Goal: Information Seeking & Learning: Understand process/instructions

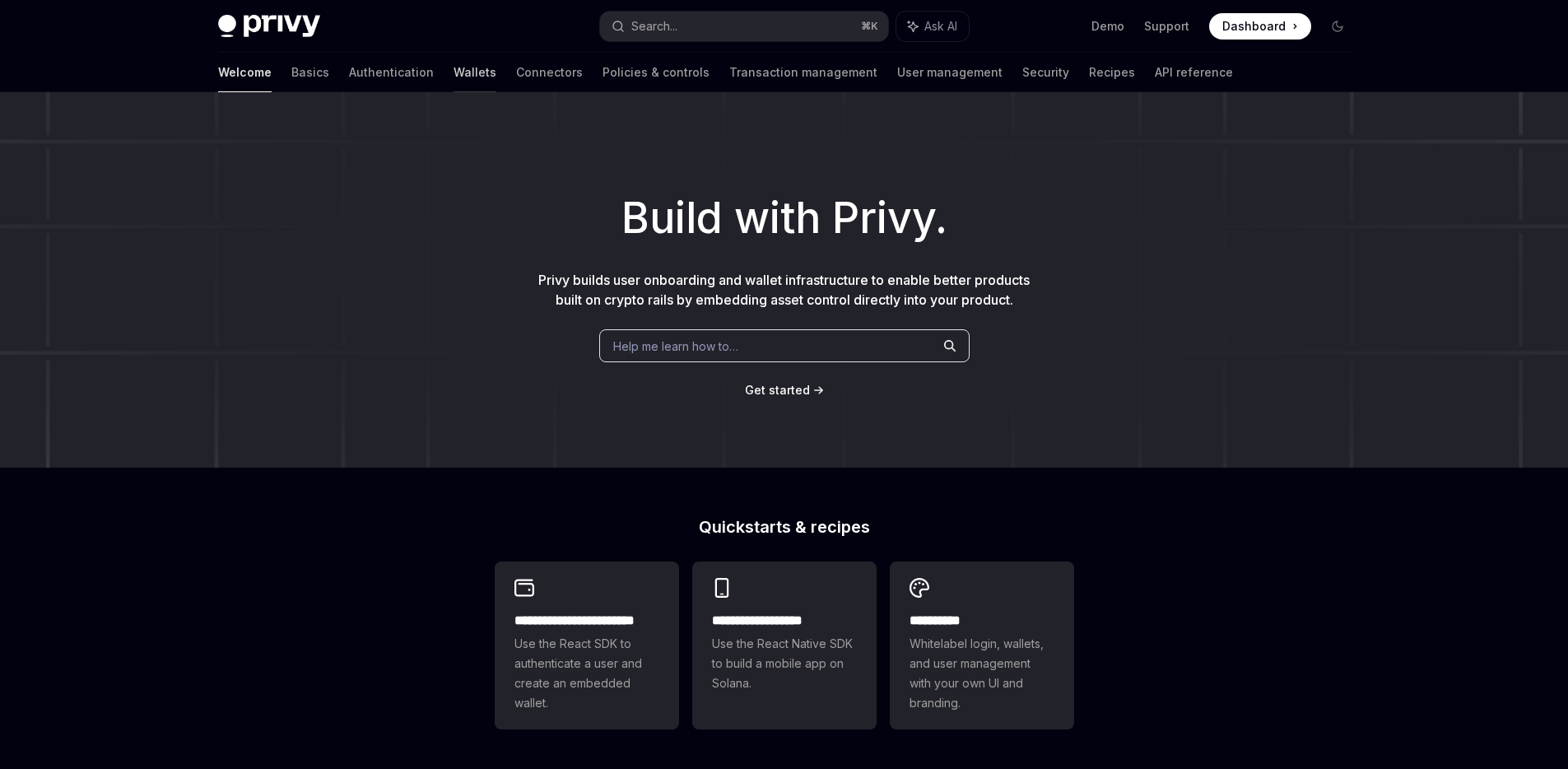
click at [454, 77] on link "Wallets" at bounding box center [475, 72] width 42 height 40
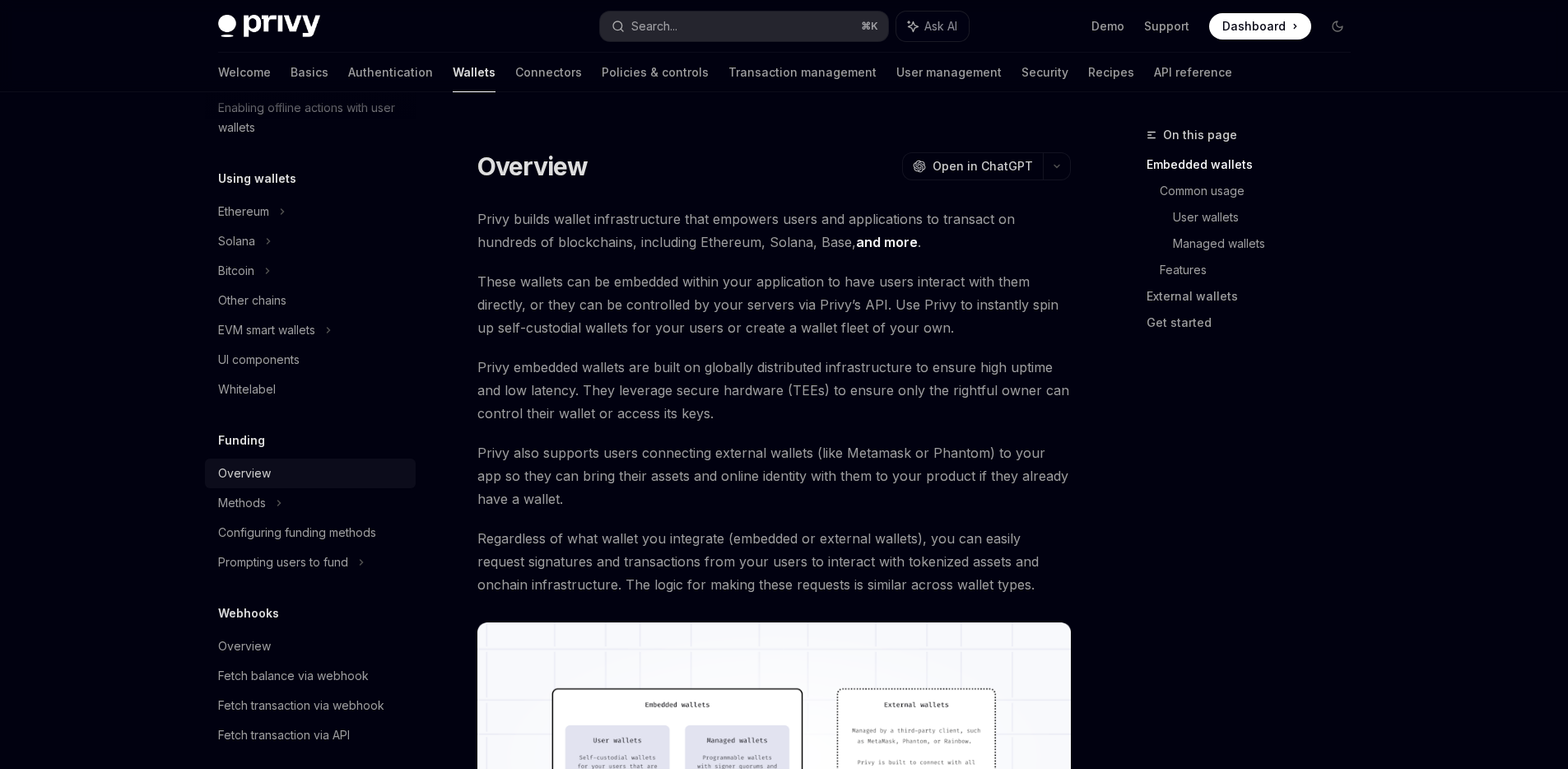
scroll to position [406, 0]
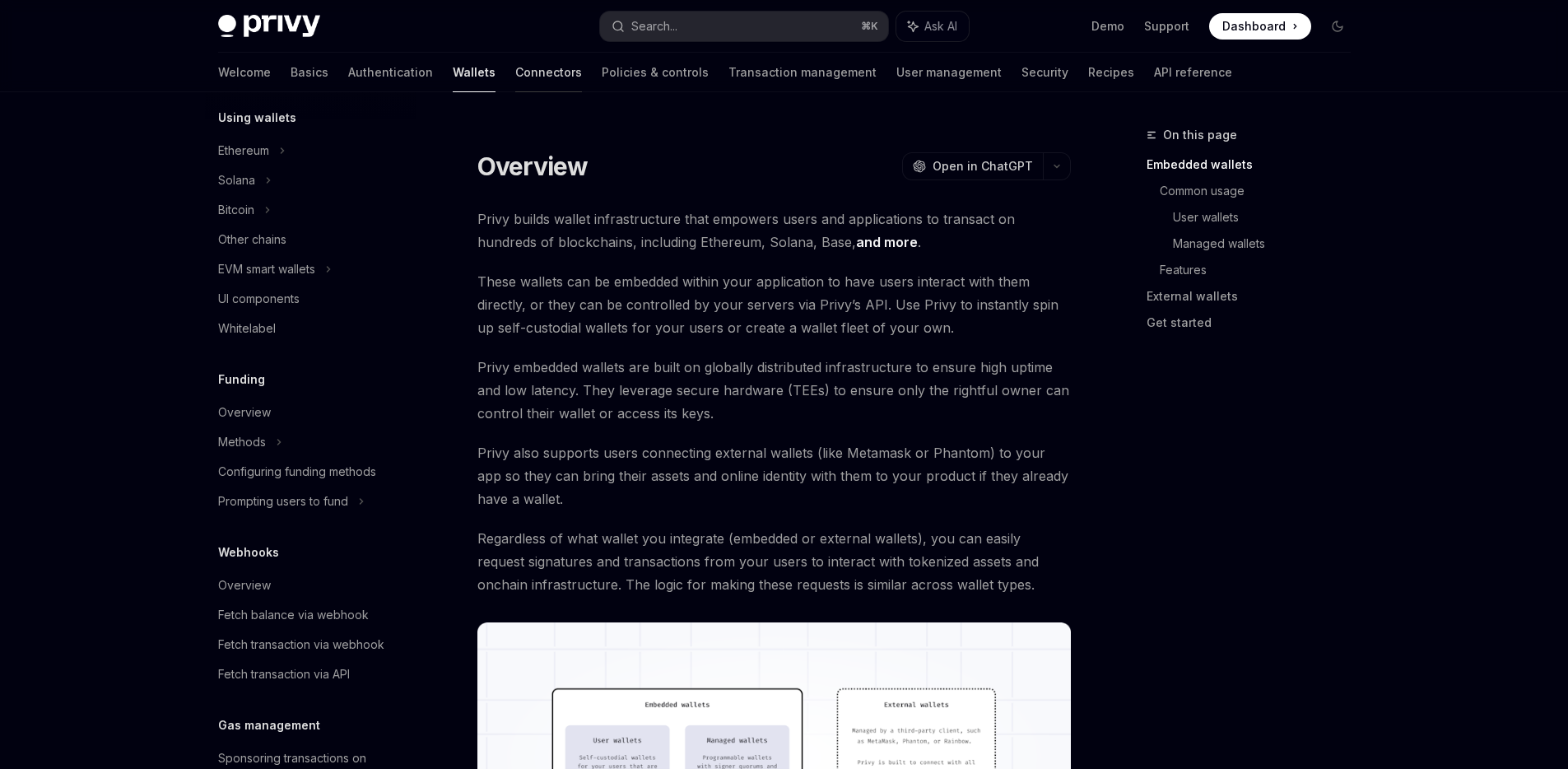
click at [515, 74] on link "Connectors" at bounding box center [548, 72] width 66 height 40
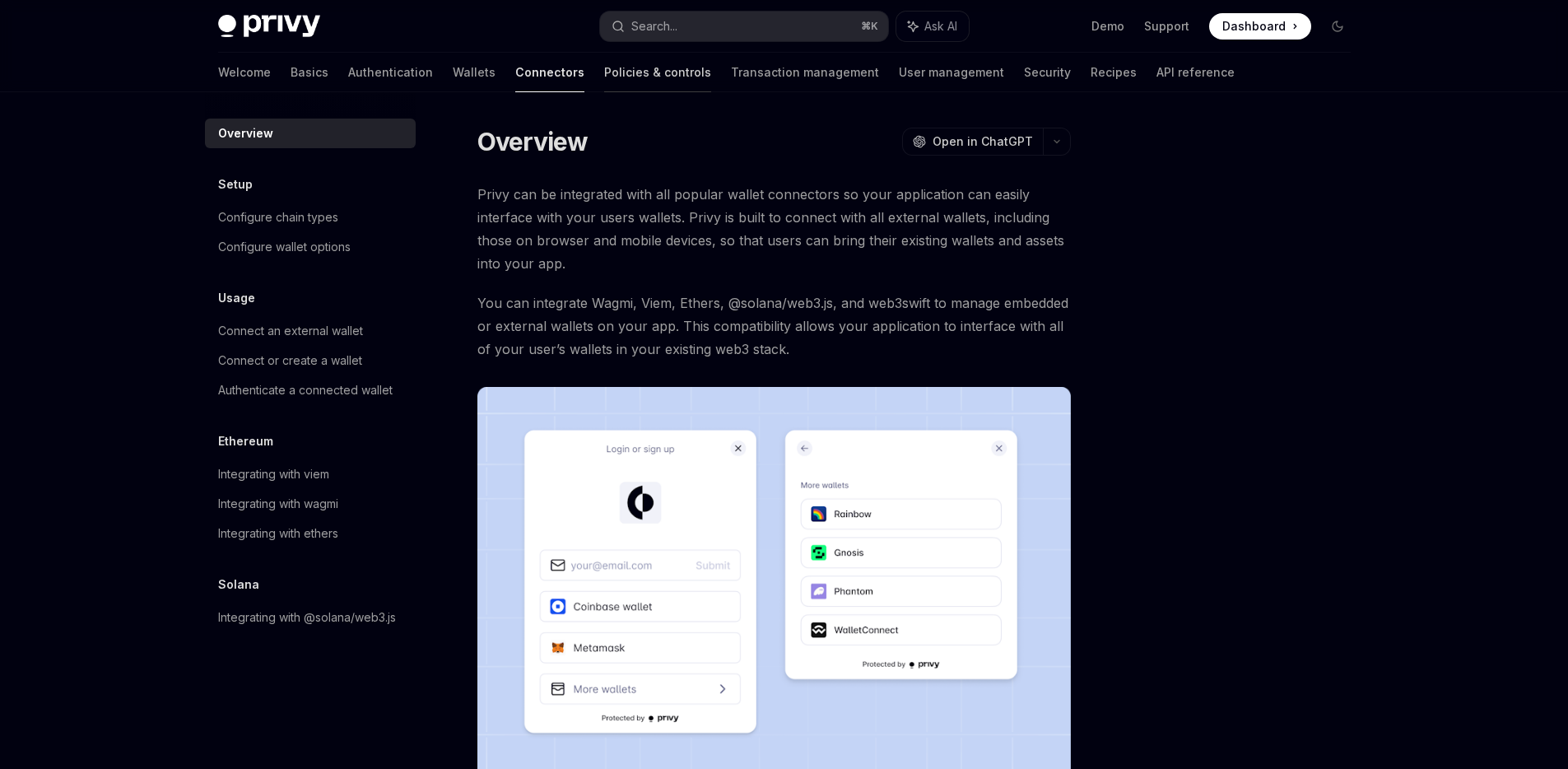
click at [604, 77] on link "Policies & controls" at bounding box center [657, 72] width 107 height 40
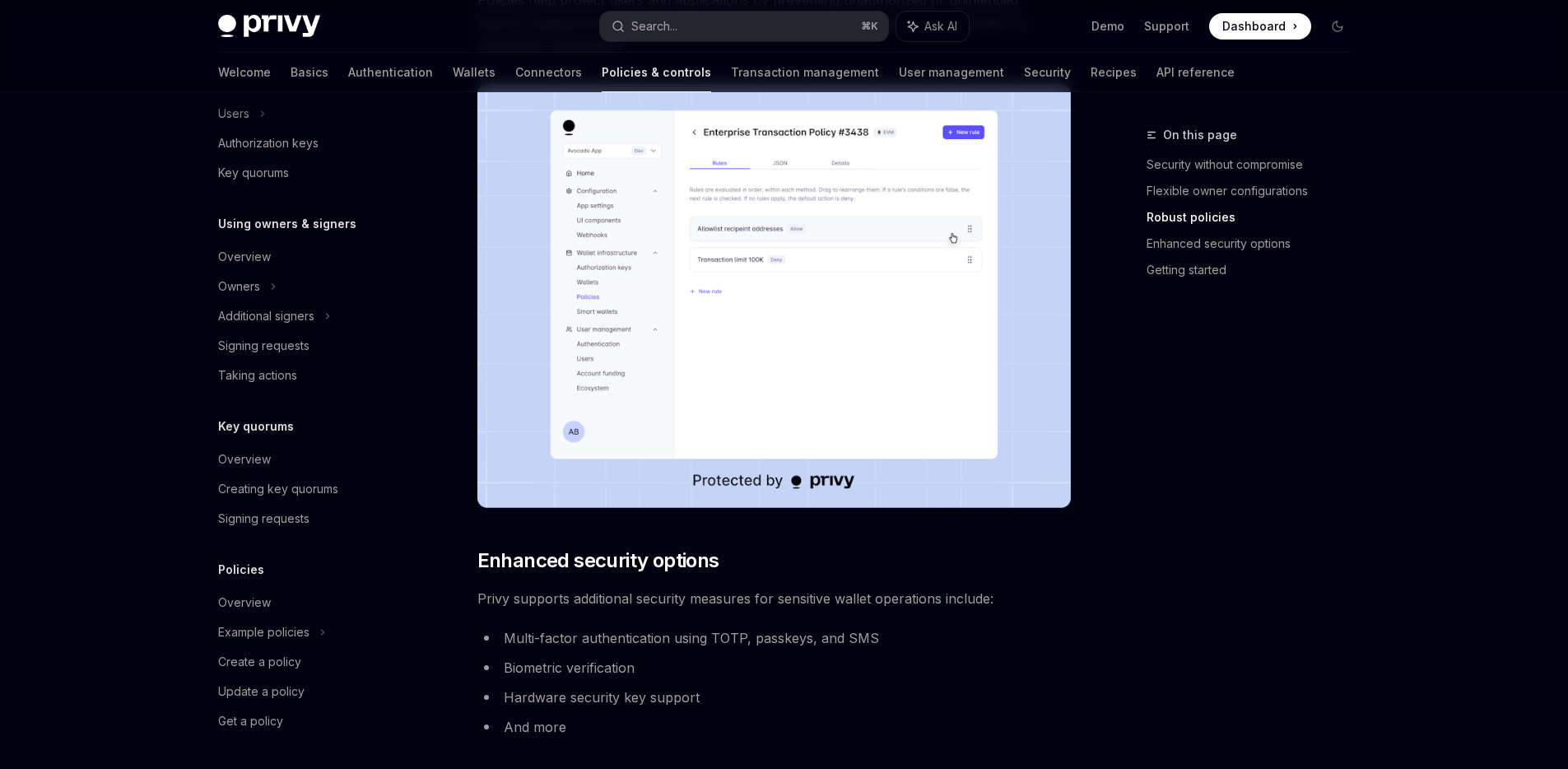
scroll to position [1320, 0]
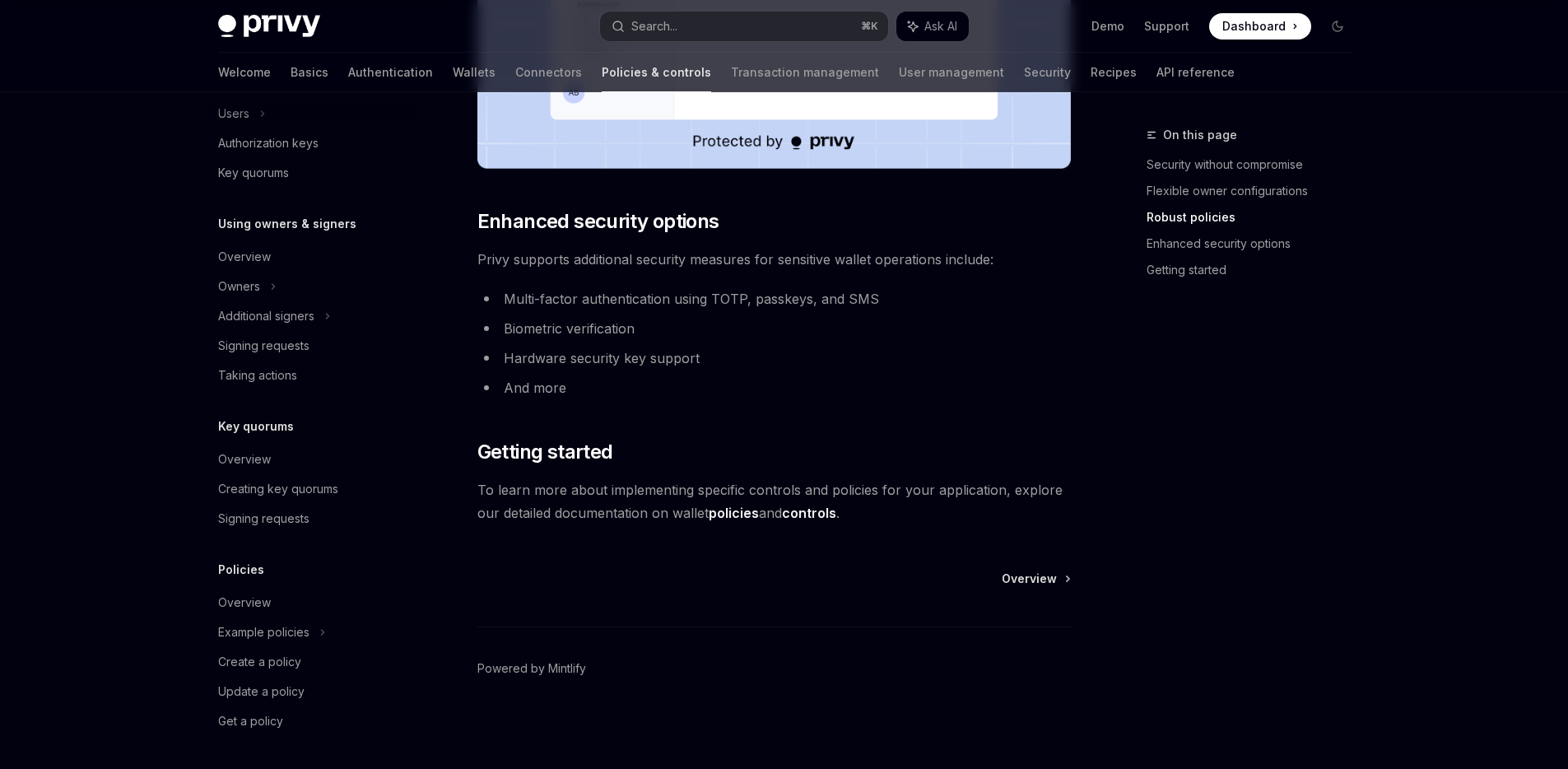
click at [796, 515] on link "controls" at bounding box center [808, 513] width 54 height 18
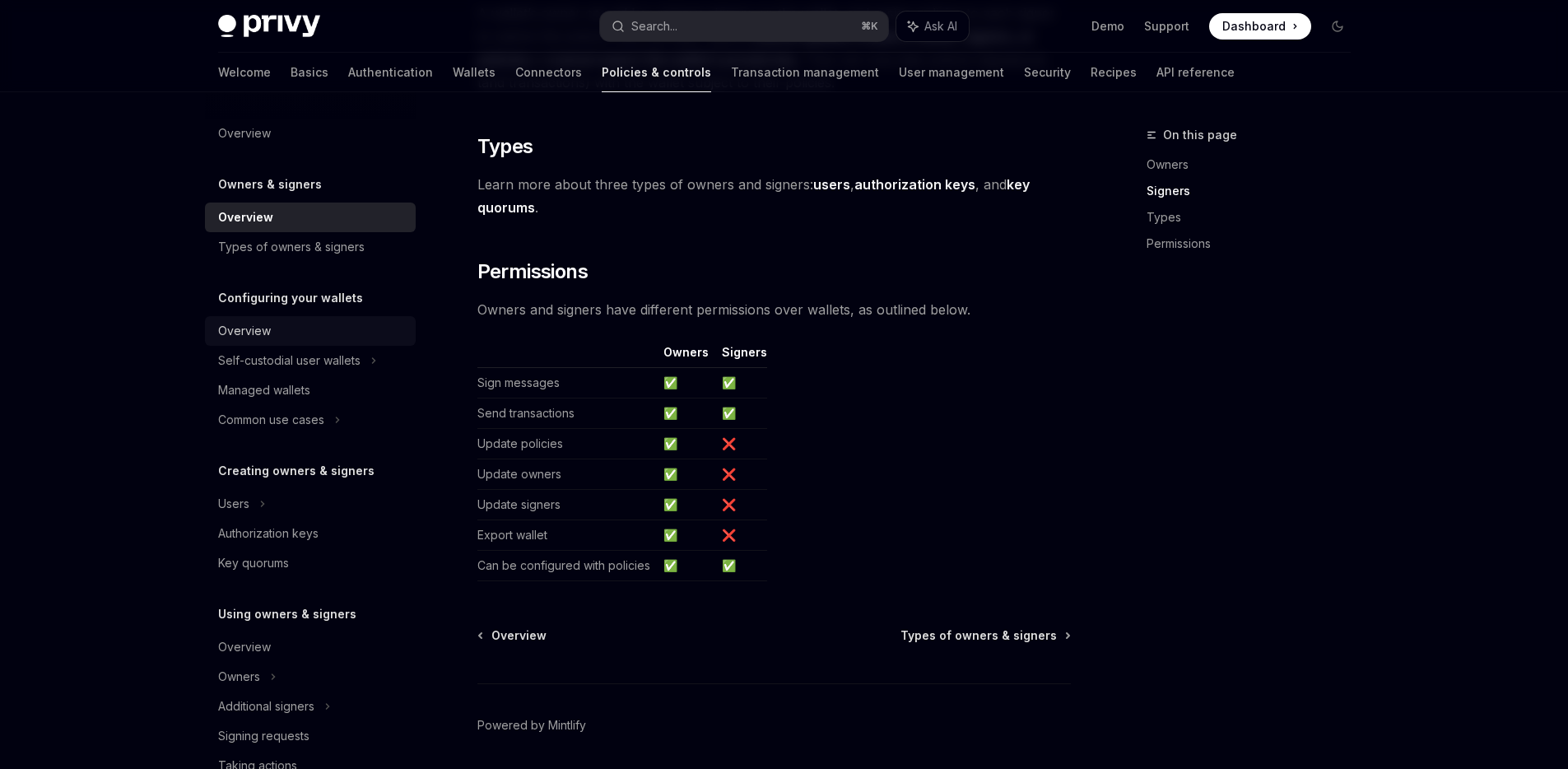
scroll to position [1048, 0]
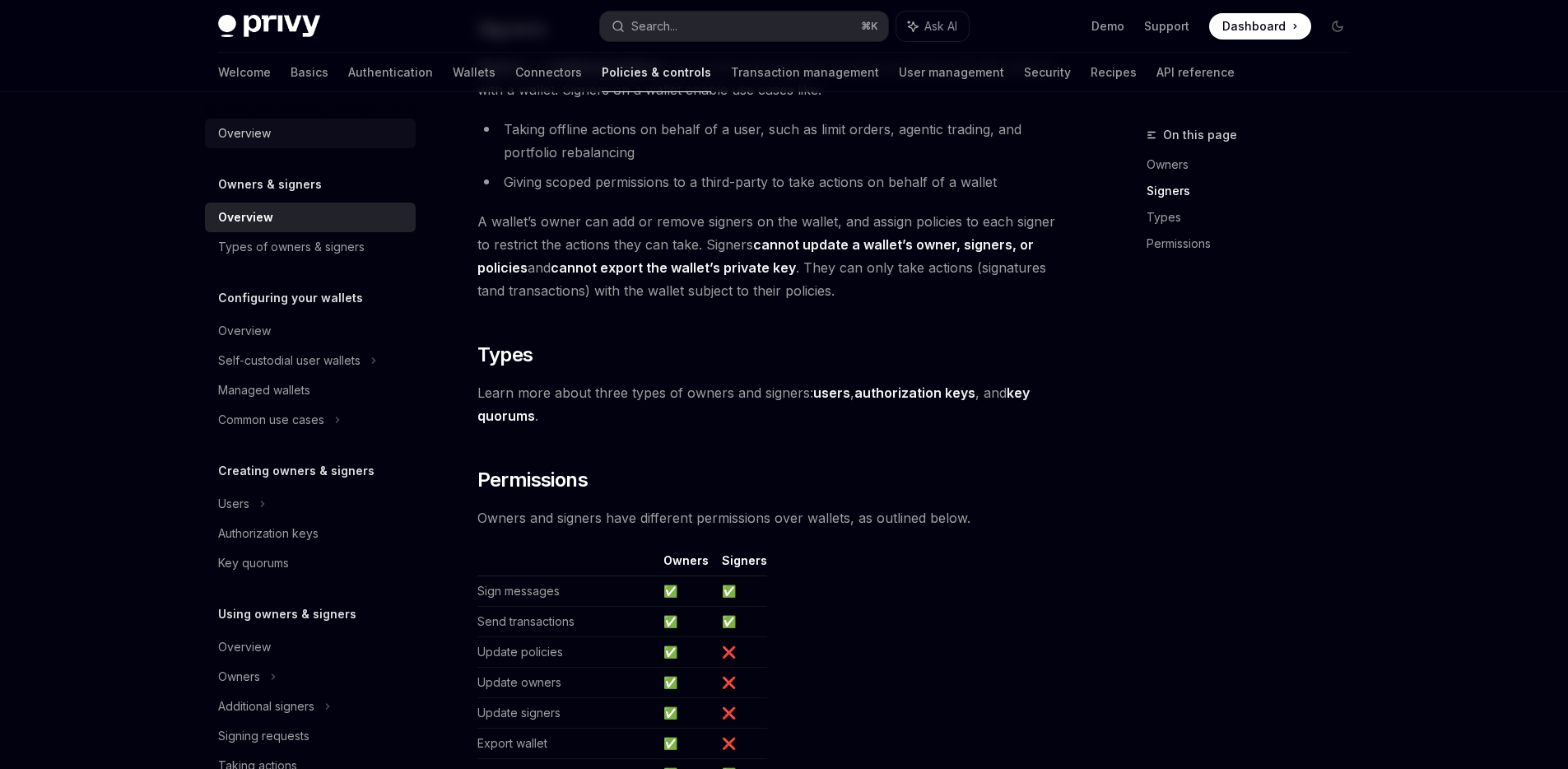
click at [253, 136] on div "Overview" at bounding box center [244, 133] width 53 height 19
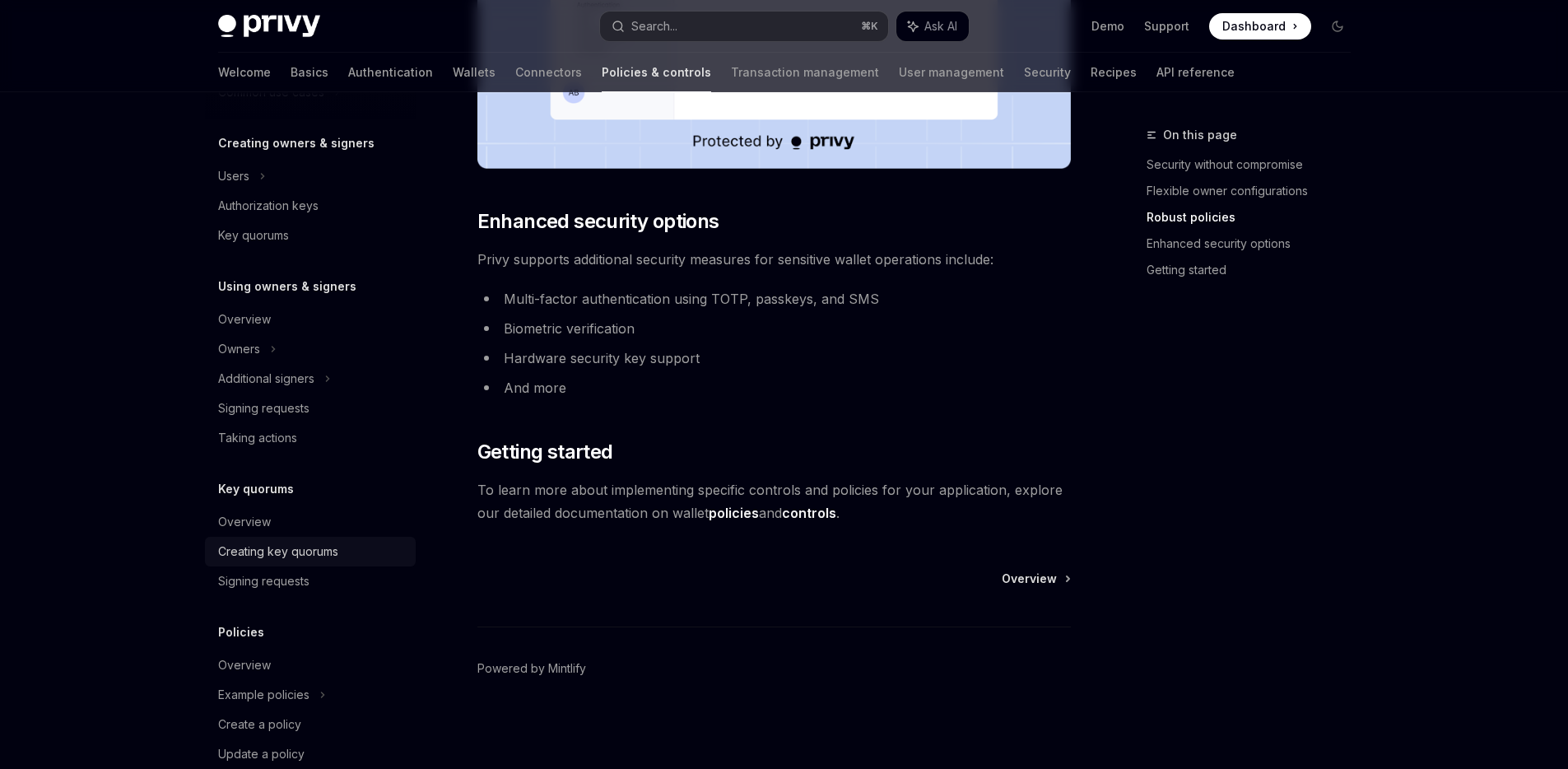
scroll to position [338, 0]
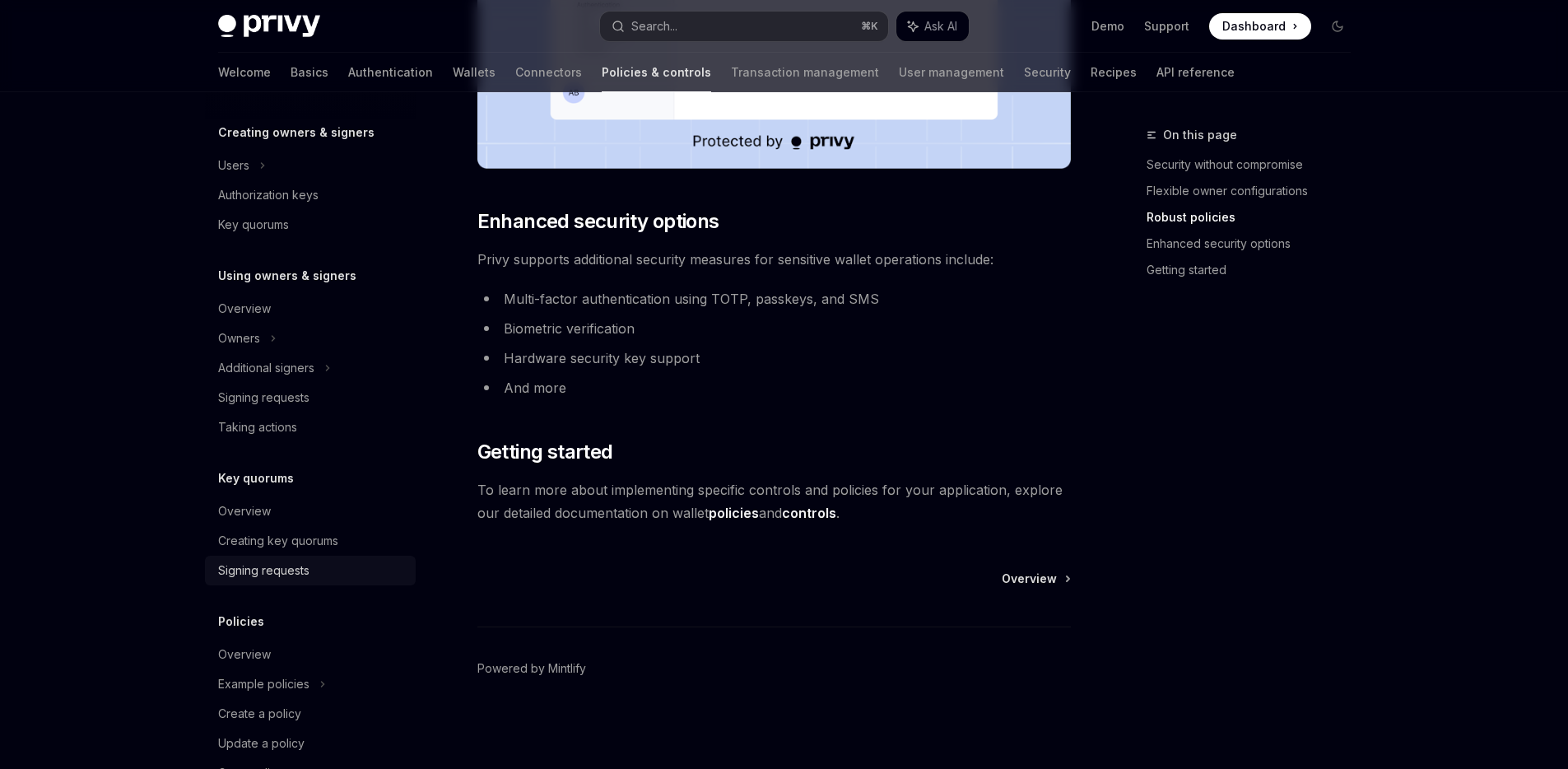
click at [308, 567] on div "Signing requests" at bounding box center [264, 570] width 91 height 19
type textarea "*"
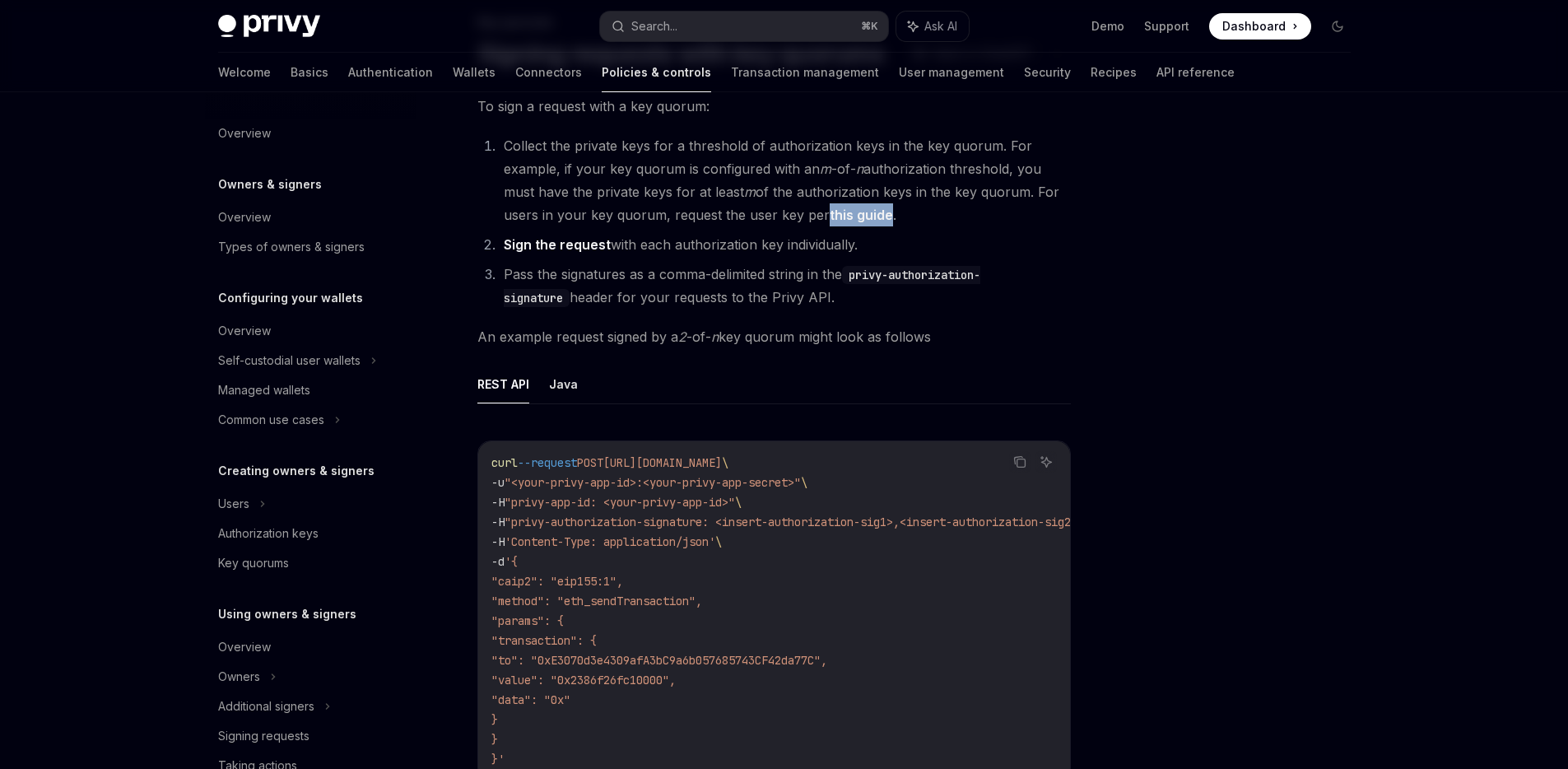
scroll to position [102, 0]
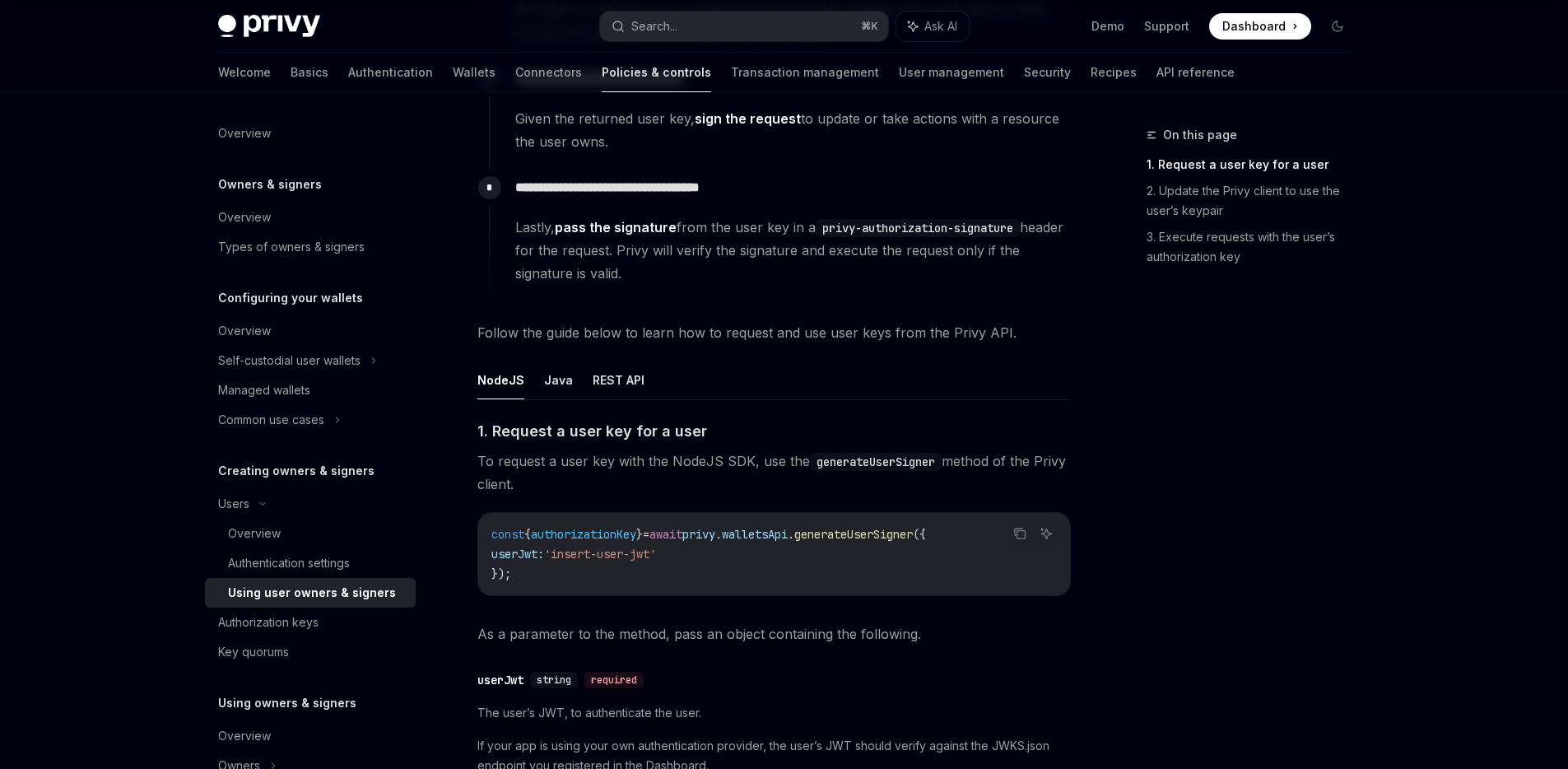
scroll to position [400, 0]
